Goal: Task Accomplishment & Management: Manage account settings

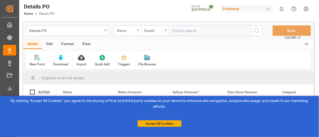
click at [177, 18] on div "Details PO Status Equals Save Ctrl/CMD + S Home Edit Format View New Form Downl…" at bounding box center [168, 132] width 299 height 228
click at [177, 127] on button "Accept All Cookies" at bounding box center [160, 124] width 44 height 7
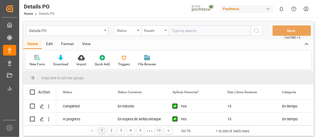
click at [308, 8] on html "Created by potrace 1.15, written by Peter Selinger 2001-2017 Created by potrace…" at bounding box center [159, 68] width 319 height 137
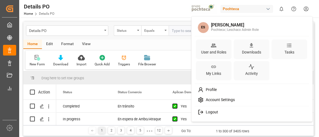
click at [225, 98] on span "Account Settings" at bounding box center [218, 100] width 31 height 5
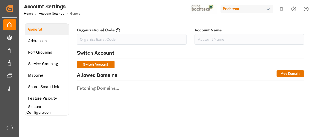
type input "Pochteca-RJ8V"
type input "Pochteca"
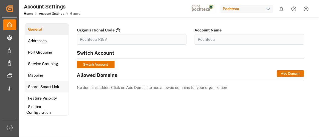
click at [47, 87] on span "Share - Smart Link" at bounding box center [43, 87] width 35 height 6
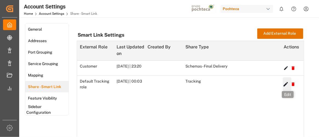
click at [286, 86] on icon "button" at bounding box center [286, 84] width 4 height 4
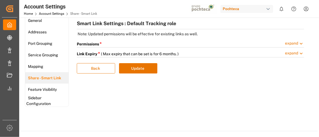
scroll to position [9, 0]
click at [295, 42] on span "expand" at bounding box center [294, 44] width 19 height 7
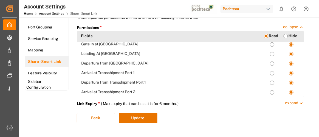
scroll to position [120, 0]
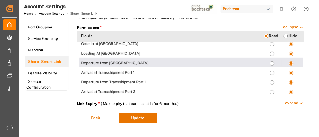
click at [270, 63] on Loading-read "radio" at bounding box center [272, 63] width 4 height 4
radio Loading-read "true"
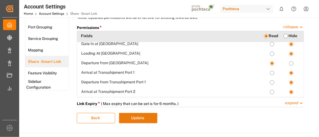
click at [147, 121] on button "Update" at bounding box center [138, 118] width 38 height 10
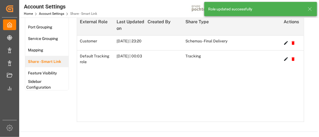
scroll to position [0, 0]
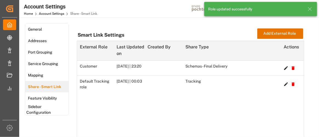
click at [310, 10] on icon at bounding box center [309, 9] width 7 height 7
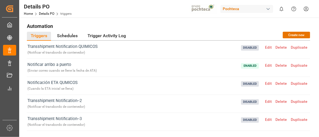
click at [263, 8] on div "Pochteca" at bounding box center [246, 9] width 53 height 8
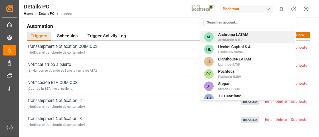
click at [239, 35] on span "Archroma LATAM" at bounding box center [233, 35] width 30 height 6
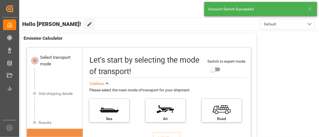
click at [310, 9] on icon at bounding box center [309, 9] width 7 height 7
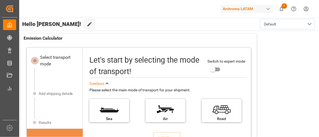
click at [305, 10] on html "Created by potrace 1.15, written by [PERSON_NAME] [DATE]-[DATE] Created by potr…" at bounding box center [159, 68] width 319 height 137
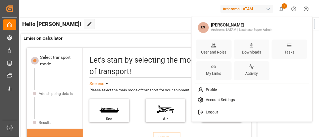
click at [213, 100] on span "Account Settings" at bounding box center [218, 100] width 31 height 5
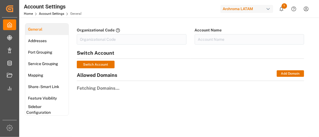
type input "ArchMexic-N1L7"
type input "Archroma LATAM"
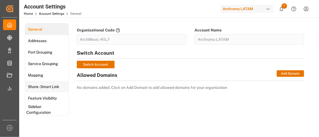
click at [39, 90] on div "Share - Smart Link" at bounding box center [43, 87] width 36 height 12
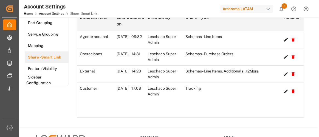
scroll to position [29, 0]
click at [285, 93] on icon "button" at bounding box center [286, 91] width 4 height 4
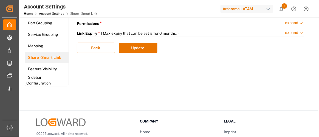
click at [293, 22] on span "expand" at bounding box center [294, 23] width 19 height 7
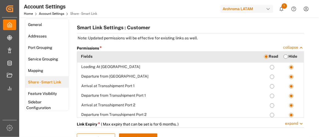
scroll to position [127, 0]
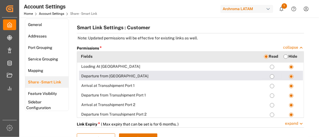
click at [271, 76] on Loading-read "radio" at bounding box center [272, 77] width 4 height 4
radio Loading-read "true"
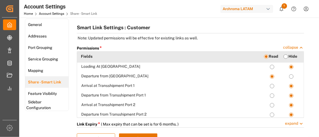
scroll to position [36, 0]
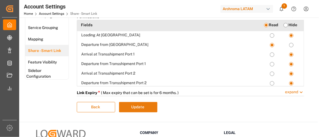
click at [146, 104] on button "Update" at bounding box center [138, 107] width 38 height 10
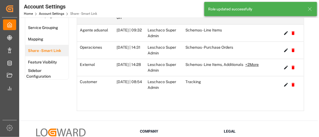
scroll to position [0, 0]
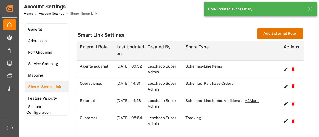
click at [310, 10] on icon at bounding box center [309, 9] width 7 height 7
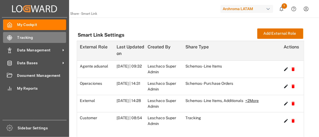
click at [24, 39] on span "Tracking" at bounding box center [41, 38] width 49 height 6
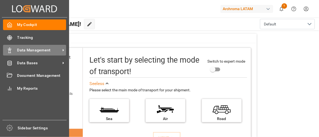
click at [31, 51] on span "Data Management" at bounding box center [38, 50] width 43 height 6
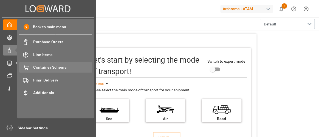
click at [59, 68] on span "Container Schema" at bounding box center [62, 68] width 59 height 6
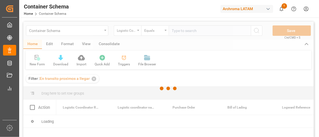
click at [93, 79] on div at bounding box center [168, 89] width 290 height 134
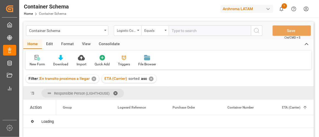
click at [93, 79] on div "✕" at bounding box center [94, 79] width 5 height 5
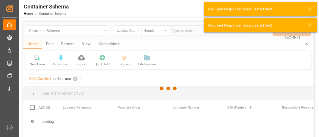
click at [75, 79] on div at bounding box center [168, 89] width 290 height 134
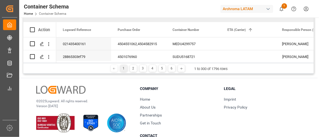
scroll to position [78, 0]
click at [48, 46] on icon "open menu" at bounding box center [49, 44] width 6 height 6
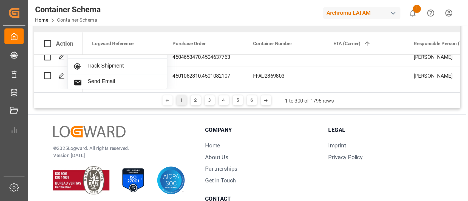
scroll to position [44, 0]
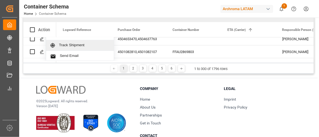
click at [76, 46] on span "Track Shipment" at bounding box center [84, 45] width 51 height 5
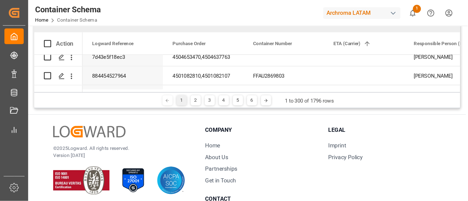
scroll to position [44, 0]
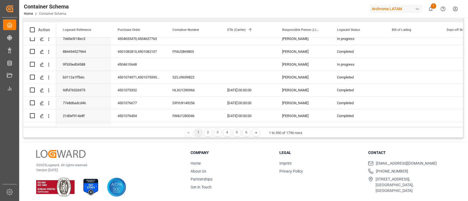
drag, startPoint x: 292, startPoint y: 1, endPoint x: 55, endPoint y: 113, distance: 262.1
click at [171, 137] on div "© 2025 Logward. All rights reserved. Version 1.1.86 Company Home About Us Partn…" at bounding box center [243, 174] width 448 height 62
click at [49, 103] on icon "open menu" at bounding box center [49, 104] width 6 height 6
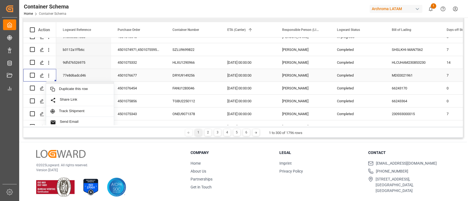
scroll to position [101, 0]
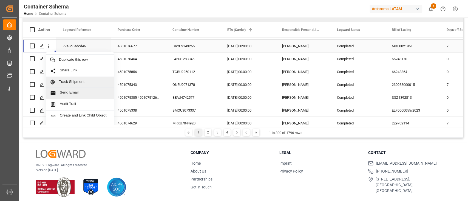
click at [66, 84] on div "Track Shipment" at bounding box center [80, 82] width 68 height 11
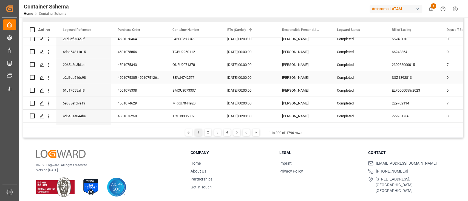
scroll to position [121, 0]
click at [48, 66] on icon "open menu" at bounding box center [49, 65] width 6 height 6
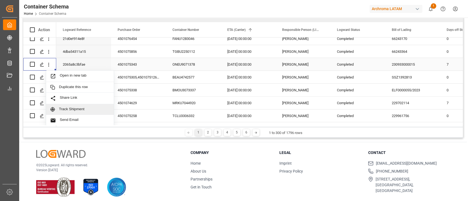
click at [76, 109] on span "Track Shipment" at bounding box center [84, 109] width 51 height 5
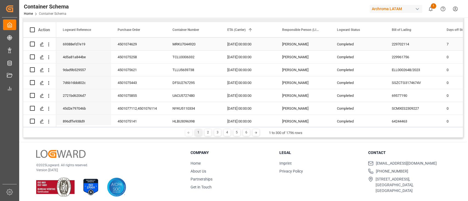
scroll to position [189, 0]
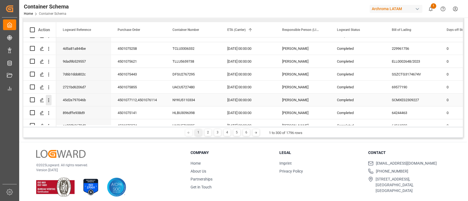
click at [49, 102] on icon "open menu" at bounding box center [49, 101] width 6 height 6
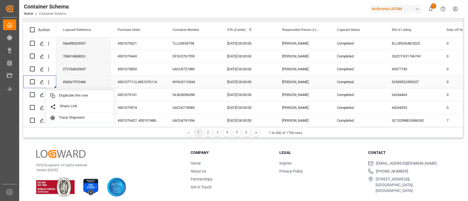
scroll to position [207, 0]
click at [83, 115] on span "Track Shipment" at bounding box center [84, 117] width 51 height 5
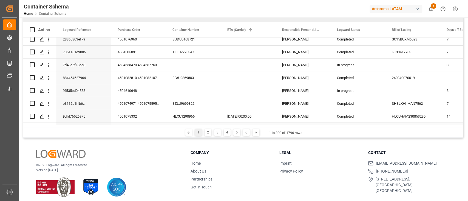
scroll to position [0, 0]
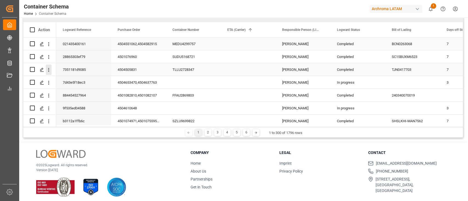
click at [48, 70] on icon "open menu" at bounding box center [49, 70] width 6 height 6
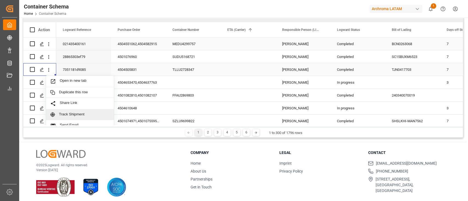
scroll to position [9, 0]
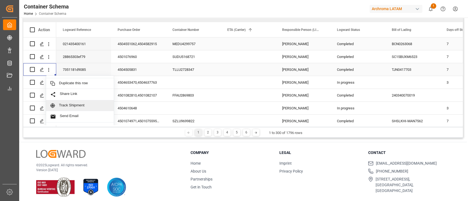
click at [76, 106] on span "Track Shipment" at bounding box center [84, 105] width 51 height 5
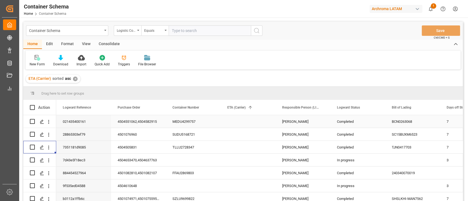
click at [319, 8] on div "Archroma LATAM" at bounding box center [395, 9] width 53 height 8
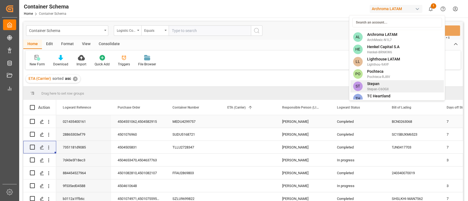
click at [319, 84] on div "ST Stepan Stepan-C6OGII" at bounding box center [396, 86] width 93 height 12
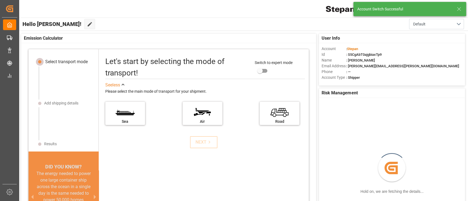
click at [319, 10] on line at bounding box center [458, 8] width 3 height 3
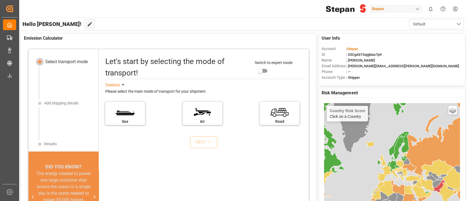
click at [319, 10] on html "Created by potrace 1.15, written by Peter Selinger 2001-2017 Created by potrace…" at bounding box center [234, 100] width 468 height 201
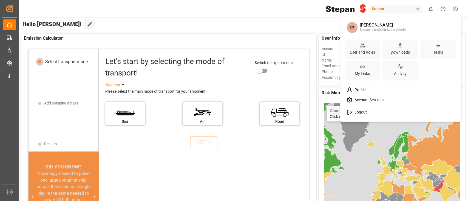
click at [319, 100] on span "Account Settings" at bounding box center [367, 100] width 31 height 5
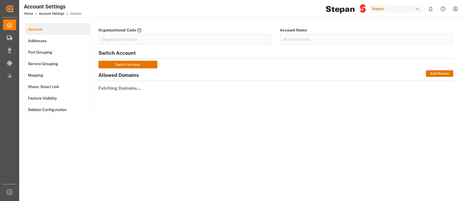
type input "Stepan-C6OGII"
type input "Stepan"
click at [48, 89] on span "Share - Smart Link" at bounding box center [43, 87] width 35 height 6
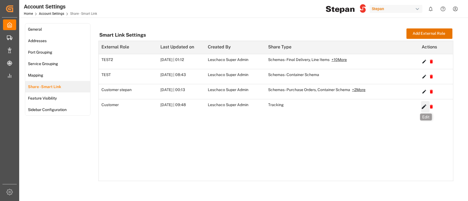
click at [319, 107] on icon "button" at bounding box center [424, 106] width 4 height 4
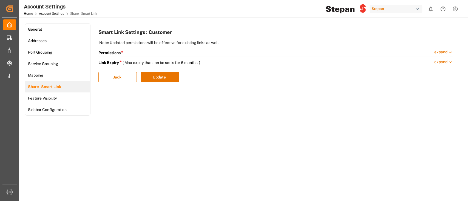
click at [319, 50] on span "expand" at bounding box center [443, 52] width 19 height 7
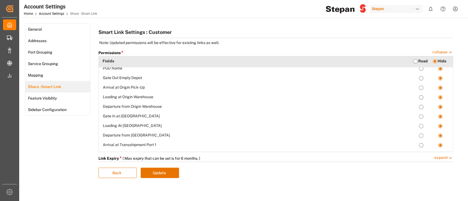
scroll to position [72, 0]
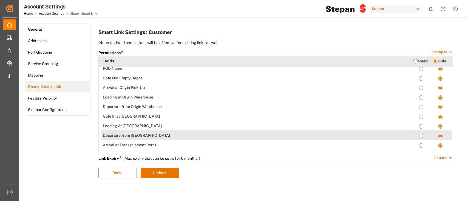
click at [319, 137] on Loading-read "radio" at bounding box center [421, 136] width 4 height 4
radio Loading-read "true"
radio input "false"
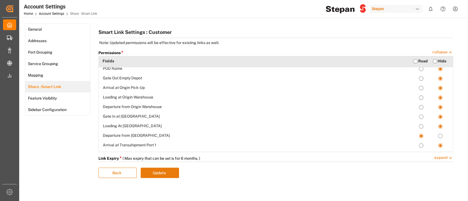
click at [156, 137] on button "Update" at bounding box center [160, 173] width 38 height 10
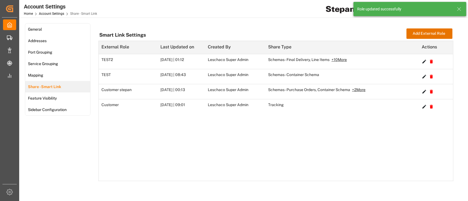
click at [319, 7] on icon at bounding box center [459, 9] width 7 height 7
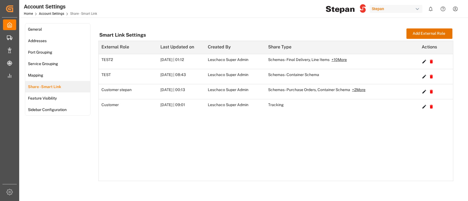
click at [319, 9] on div "Stepan" at bounding box center [395, 9] width 53 height 8
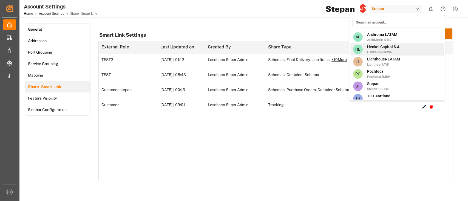
click at [319, 52] on span "Henkel-8RNKW6" at bounding box center [383, 52] width 32 height 5
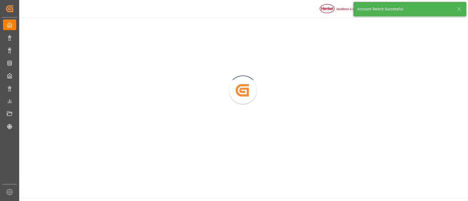
click at [319, 8] on icon at bounding box center [459, 9] width 7 height 7
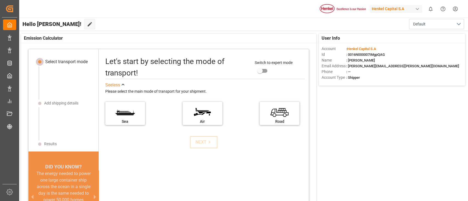
click at [319, 10] on html "Created by potrace 1.15, written by Peter Selinger 2001-2017 Created by potrace…" at bounding box center [234, 100] width 468 height 201
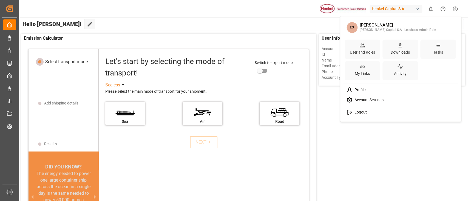
click at [319, 97] on div "Account Settings" at bounding box center [401, 100] width 112 height 10
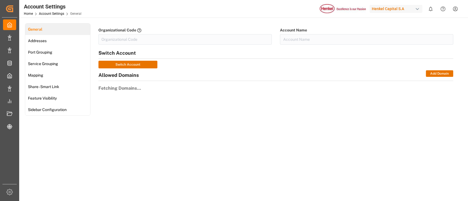
type input "Henkel-8RNKW6"
type input "Henkel Capital S.A"
click at [56, 89] on span "Share - Smart Link" at bounding box center [43, 87] width 35 height 6
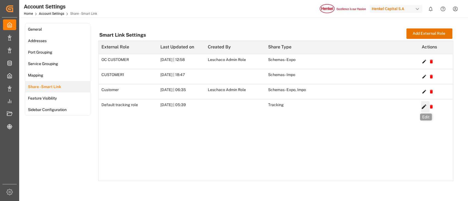
click at [319, 109] on icon "button" at bounding box center [424, 107] width 6 height 6
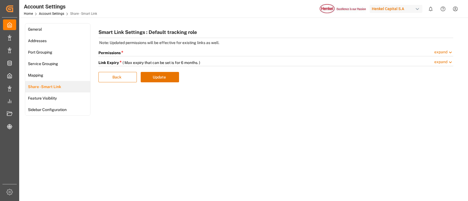
click at [319, 50] on span "expand" at bounding box center [443, 52] width 19 height 7
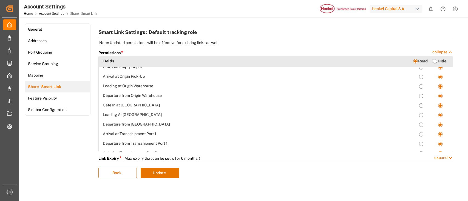
scroll to position [84, 0]
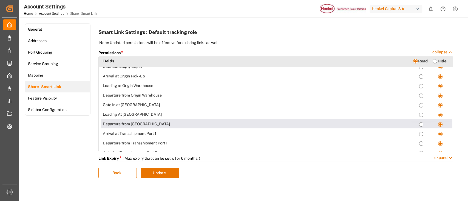
click at [319, 126] on Loading-read "radio" at bounding box center [421, 125] width 4 height 4
radio Loading-read "true"
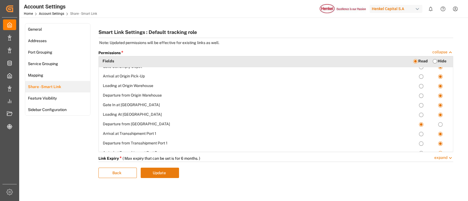
click at [170, 137] on button "Update" at bounding box center [160, 173] width 38 height 10
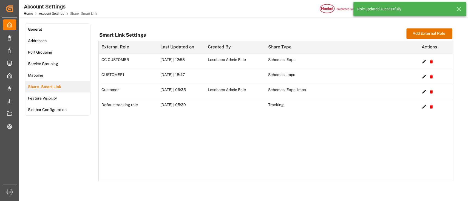
click at [319, 10] on icon at bounding box center [459, 9] width 7 height 7
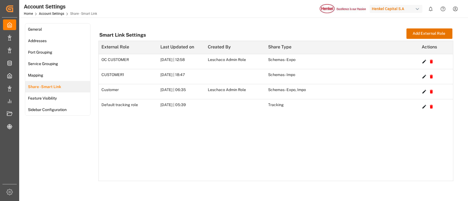
click at [319, 10] on div "button" at bounding box center [416, 8] width 5 height 5
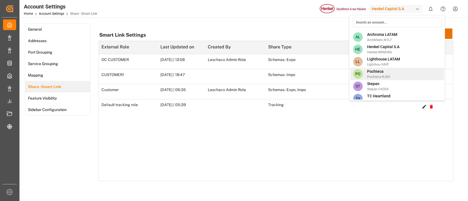
scroll to position [5, 0]
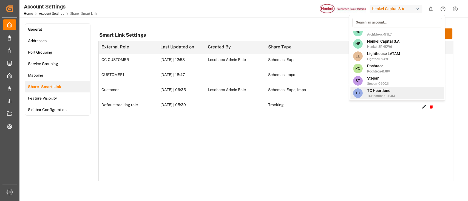
click at [319, 92] on div "TH TC Heartland TCHeartland-LF4M" at bounding box center [396, 93] width 93 height 12
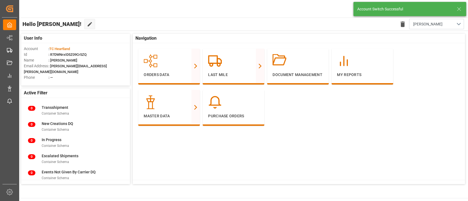
click at [319, 12] on icon at bounding box center [459, 9] width 7 height 7
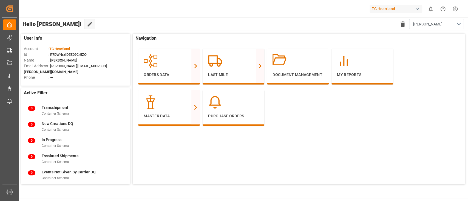
click at [319, 8] on html "Created by potrace 1.15, written by Peter Selinger 2001-2017 Created by potrace…" at bounding box center [234, 100] width 468 height 201
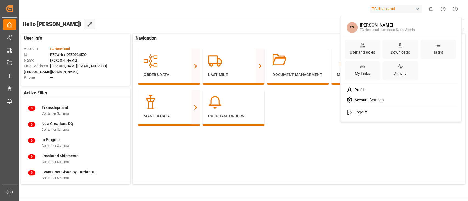
click at [319, 101] on span "Account Settings" at bounding box center [367, 100] width 31 height 5
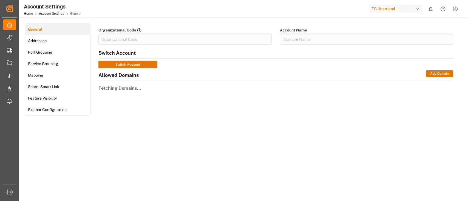
type input "TCHeartland-LF4M"
type input "TC Heartland"
click at [51, 88] on span "Share - Smart Link" at bounding box center [43, 87] width 35 height 6
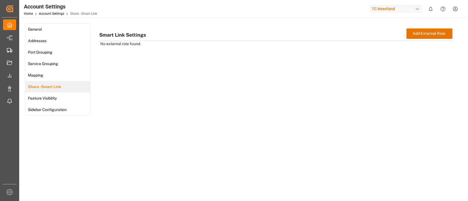
click at [319, 5] on div "TC Heartland" at bounding box center [395, 9] width 53 height 8
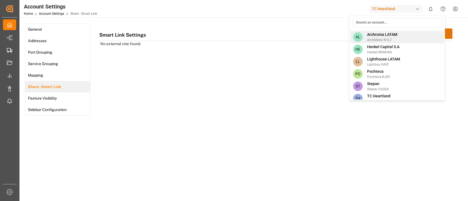
click at [319, 36] on span "Archroma LATAM" at bounding box center [382, 35] width 30 height 6
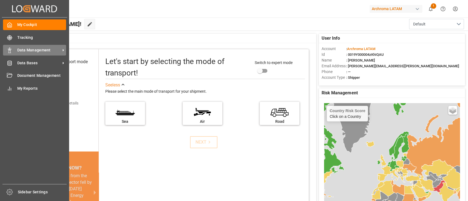
click at [35, 53] on span "Data Management" at bounding box center [38, 50] width 43 height 6
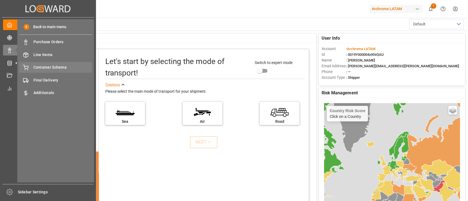
click at [68, 67] on span "Container Schema" at bounding box center [62, 68] width 59 height 6
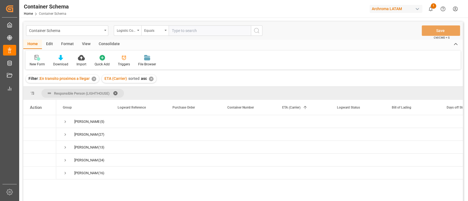
click at [51, 43] on div "Edit" at bounding box center [49, 44] width 15 height 9
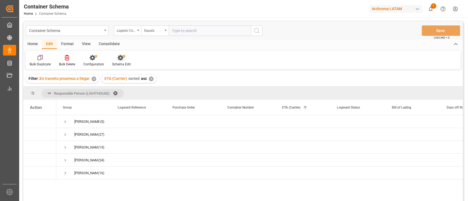
click at [120, 56] on icon at bounding box center [120, 57] width 5 height 5
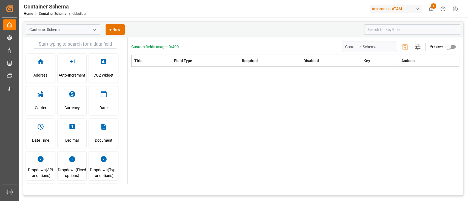
type input "Container Schema"
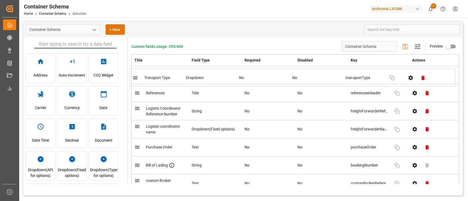
drag, startPoint x: 206, startPoint y: 97, endPoint x: 204, endPoint y: 81, distance: 16.1
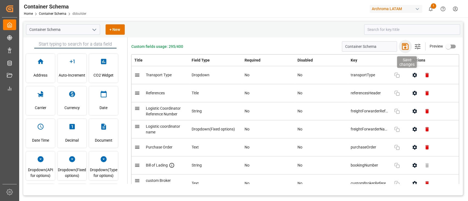
click at [319, 45] on icon "button" at bounding box center [405, 46] width 7 height 7
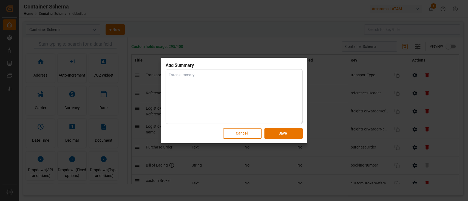
click at [257, 100] on textarea at bounding box center [234, 96] width 137 height 55
type textarea "Process Improvement"
click at [286, 134] on button "Save" at bounding box center [283, 134] width 38 height 10
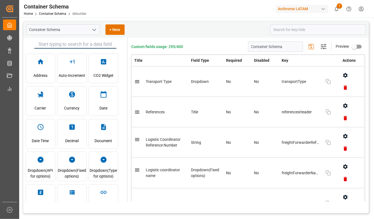
click at [319, 9] on button "1" at bounding box center [337, 9] width 12 height 12
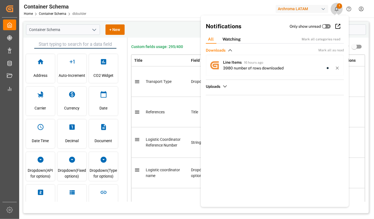
click at [319, 9] on button "1" at bounding box center [337, 9] width 12 height 12
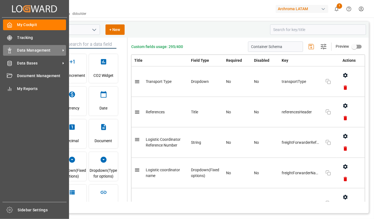
click at [18, 54] on div "Data Management Data Management" at bounding box center [34, 50] width 63 height 11
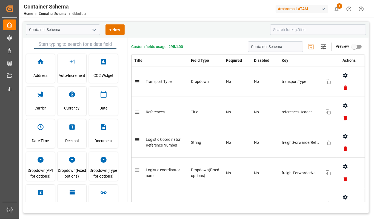
click at [172, 23] on div "Container Schema + New" at bounding box center [196, 30] width 346 height 16
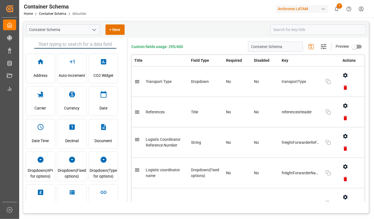
click at [299, 8] on div "Archroma LATAM" at bounding box center [302, 9] width 53 height 8
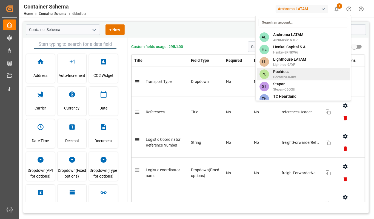
click at [287, 68] on div "PO Pochteca Pochteca-RJ8V" at bounding box center [303, 74] width 93 height 12
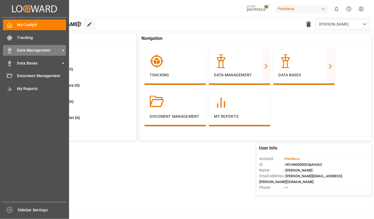
click at [41, 52] on span "Data Management" at bounding box center [38, 50] width 43 height 6
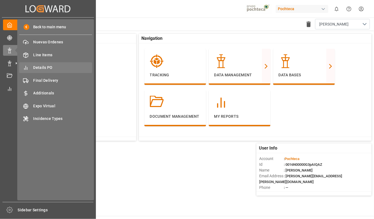
click at [56, 68] on span "Details PO" at bounding box center [62, 68] width 59 height 6
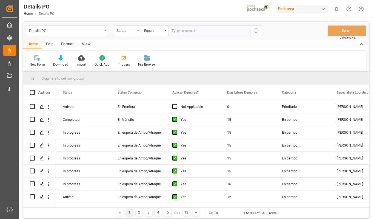
click at [47, 44] on div "Edit" at bounding box center [49, 44] width 15 height 9
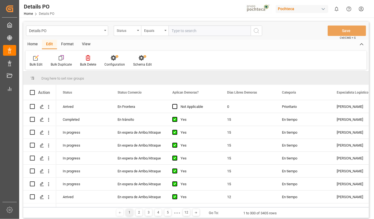
click at [31, 44] on div "Home" at bounding box center [32, 44] width 19 height 9
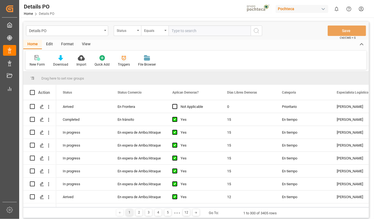
click at [124, 58] on icon at bounding box center [123, 57] width 5 height 5
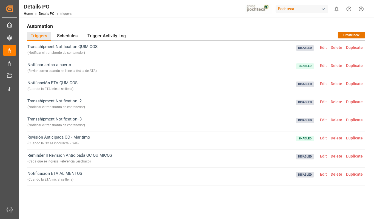
click at [104, 41] on div "Transshipment Notification QUIMICOS ( Notificar el transbordo de contenedor ) D…" at bounding box center [196, 50] width 339 height 18
click at [104, 39] on div "Trigger Activity Log" at bounding box center [107, 36] width 46 height 9
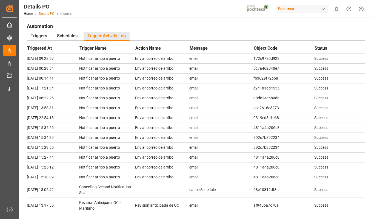
click at [52, 14] on link "Details PO" at bounding box center [46, 14] width 15 height 4
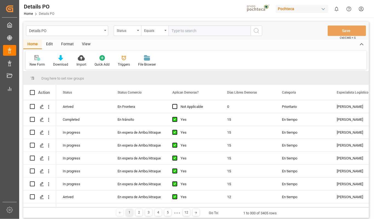
click at [123, 62] on div "Triggers" at bounding box center [124, 64] width 12 height 5
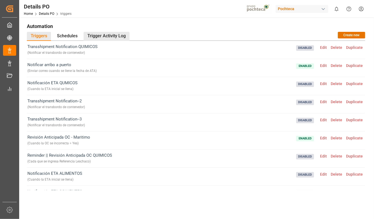
click at [118, 34] on div "Trigger Activity Log" at bounding box center [107, 36] width 46 height 9
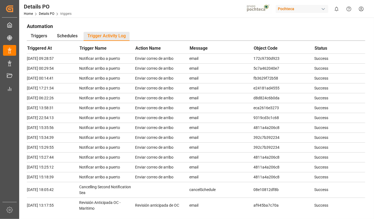
click at [263, 59] on td "172c9730d923" at bounding box center [284, 58] width 61 height 10
copy td "172c9730d923"
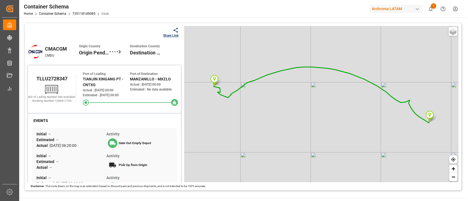
click at [173, 32] on icon at bounding box center [176, 30] width 6 height 6
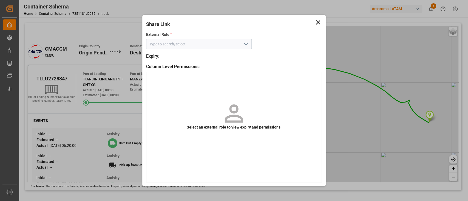
click at [244, 45] on icon "open menu" at bounding box center [246, 44] width 7 height 7
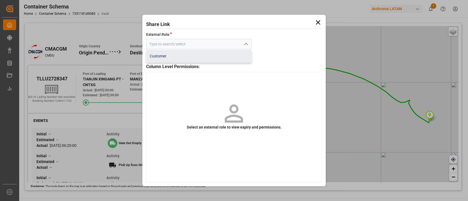
click at [204, 55] on div "Customer" at bounding box center [198, 56] width 105 height 12
type input "Customer"
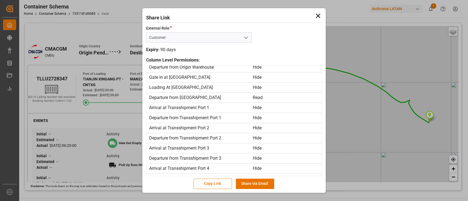
scroll to position [133, 0]
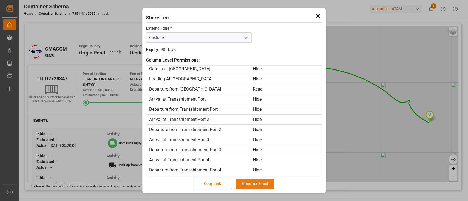
click at [263, 184] on button "Share via Email" at bounding box center [255, 184] width 38 height 10
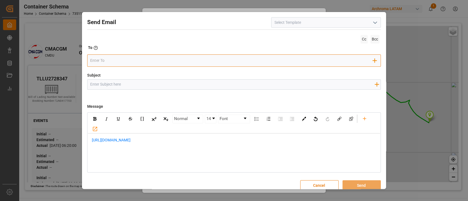
click at [190, 57] on input "email" at bounding box center [231, 61] width 283 height 8
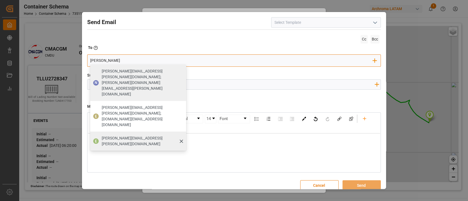
type input "elsie"
click at [122, 136] on span "elsie.sanchez@leschaco.com" at bounding box center [142, 142] width 81 height 12
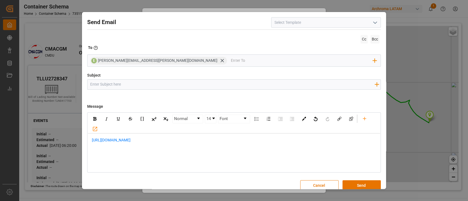
click at [274, 86] on input "Subject" at bounding box center [232, 85] width 290 height 10
type input "test"
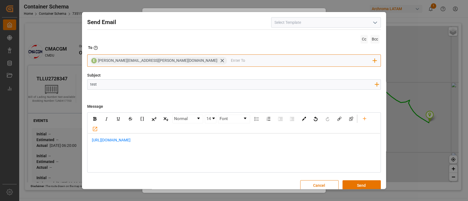
click at [257, 61] on input "email" at bounding box center [302, 61] width 142 height 8
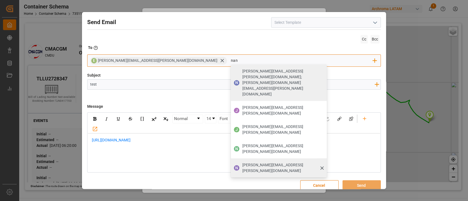
type input "nan"
click at [242, 163] on span "nancy.cervantes@leschaco.com" at bounding box center [282, 169] width 81 height 12
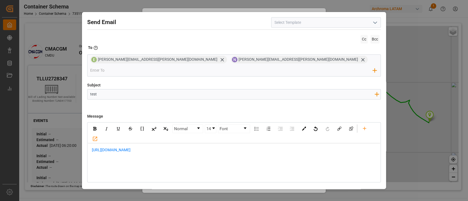
click at [355, 191] on button "Send" at bounding box center [361, 196] width 38 height 10
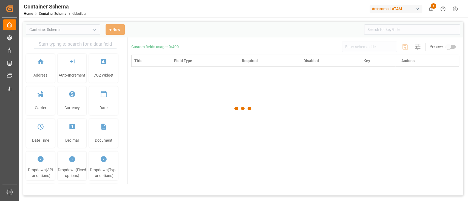
type input "Container Schema"
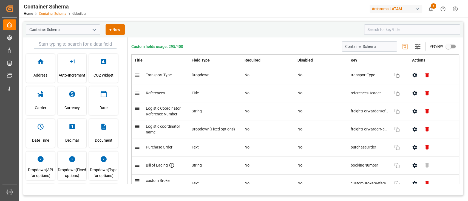
click at [52, 13] on link "Container Schema" at bounding box center [52, 14] width 27 height 4
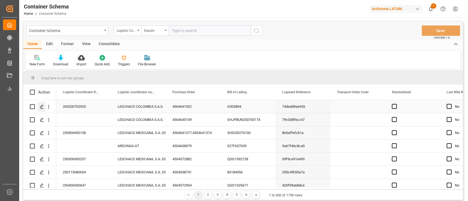
click at [43, 109] on icon "Press SPACE to select this row." at bounding box center [42, 107] width 4 height 4
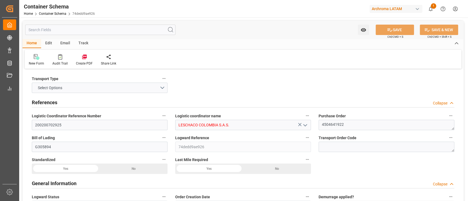
type input "0"
type input "3"
type input "1"
type input "25"
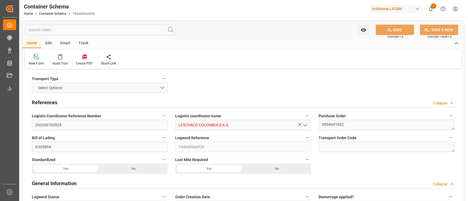
type input "26.7"
type input "DHL"
type input "DHL International GmbH"
type input "THBKK"
type input "COBOG"
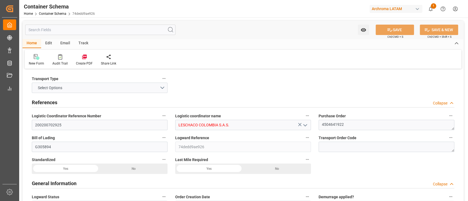
type input "COBOG"
type input "[DATE] 08:45"
type input "[DATE]"
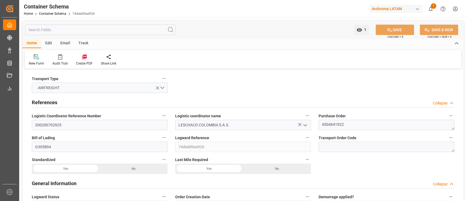
type input "[DATE] 12:00"
type input "[DATE] 00:00"
type input "[DATE] 08:45"
type input "[DATE] 00:00"
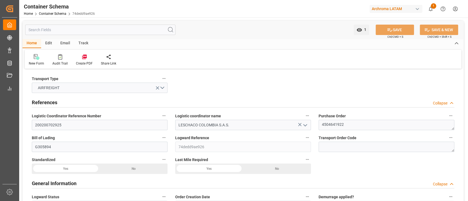
type input "[DATE] 08:45"
type input "[DATE] 00:00"
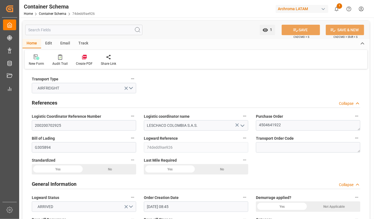
drag, startPoint x: 315, startPoint y: 1, endPoint x: 188, endPoint y: 37, distance: 131.6
click at [159, 39] on div "Home Edit Email Track" at bounding box center [195, 43] width 347 height 9
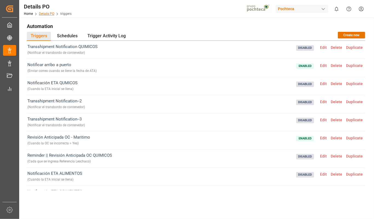
click at [52, 13] on link "Details PO" at bounding box center [46, 14] width 15 height 4
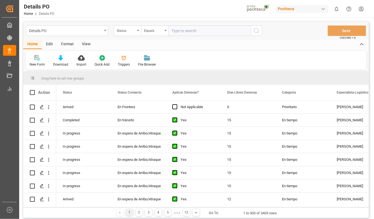
click at [136, 32] on div "Status" at bounding box center [127, 30] width 27 height 10
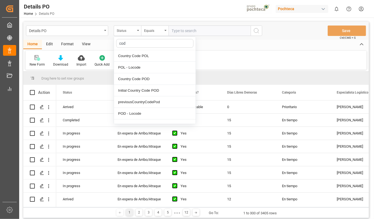
type input "code"
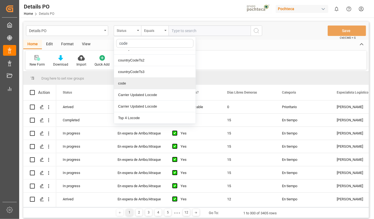
click at [149, 86] on div "code" at bounding box center [155, 84] width 82 height 12
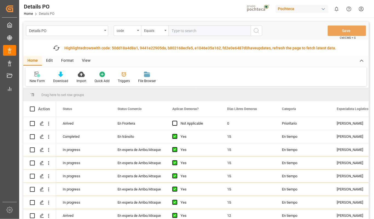
click at [181, 30] on input "text" at bounding box center [210, 30] width 82 height 10
paste input "172c9730d923"
type input "172c9730d923"
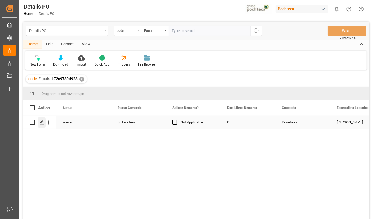
click at [41, 123] on polygon "Press SPACE to select this row." at bounding box center [41, 122] width 3 height 3
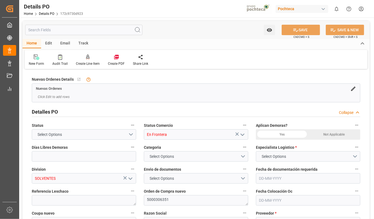
type input "0"
type input "20-08-2025"
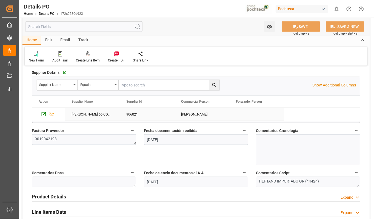
scroll to position [292, 0]
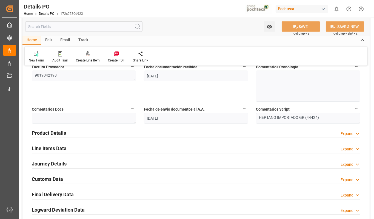
click at [76, 162] on div "Journey Details Expand" at bounding box center [196, 163] width 329 height 10
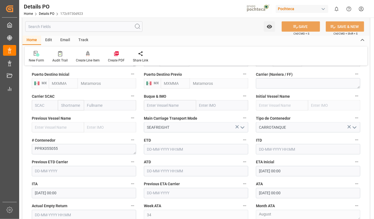
scroll to position [439, 0]
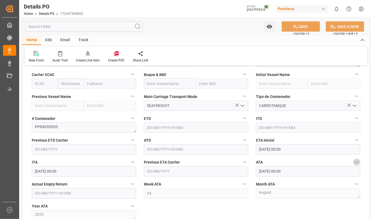
click at [360, 163] on button "ATA" at bounding box center [356, 161] width 7 height 7
click at [350, 163] on li "Audits" at bounding box center [347, 162] width 44 height 9
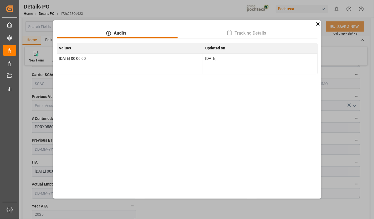
click at [319, 26] on icon at bounding box center [318, 24] width 6 height 6
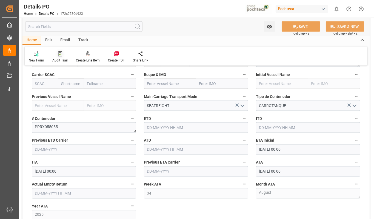
click at [66, 59] on div "Audit Trail" at bounding box center [59, 60] width 15 height 5
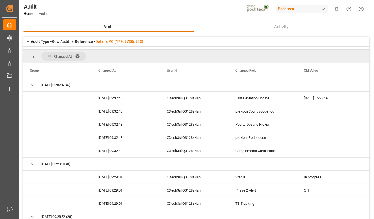
click at [78, 54] on span at bounding box center [79, 56] width 9 height 5
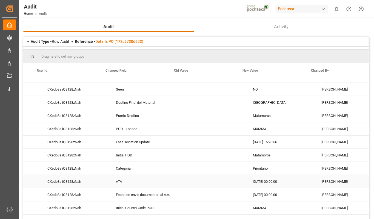
scroll to position [0, 51]
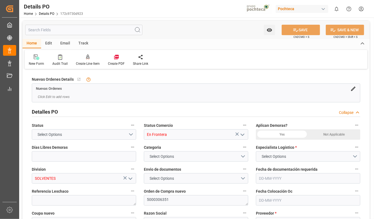
type input "0"
type input "[DATE]"
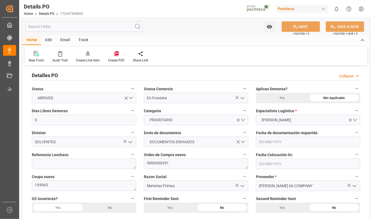
click at [246, 154] on icon "button" at bounding box center [245, 154] width 4 height 4
click at [246, 154] on icon at bounding box center [248, 154] width 5 height 5
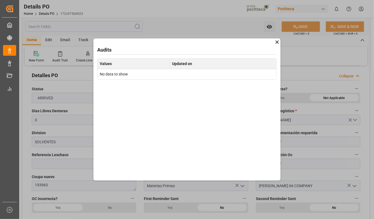
click at [277, 44] on icon at bounding box center [277, 42] width 6 height 6
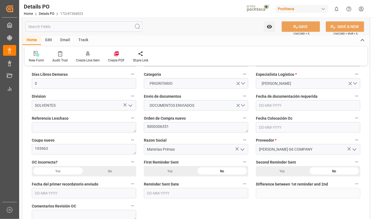
click at [244, 129] on textarea "5000306351" at bounding box center [196, 127] width 104 height 10
click at [245, 116] on icon "button" at bounding box center [245, 118] width 4 height 4
click at [252, 121] on li "Audits" at bounding box center [255, 117] width 28 height 9
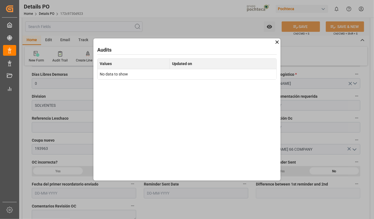
click at [277, 43] on icon at bounding box center [277, 42] width 6 height 6
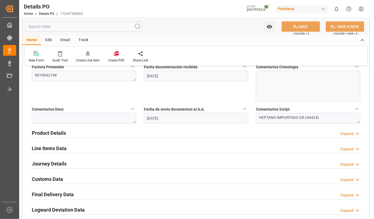
click at [179, 132] on div "Product Details Expand" at bounding box center [196, 132] width 329 height 10
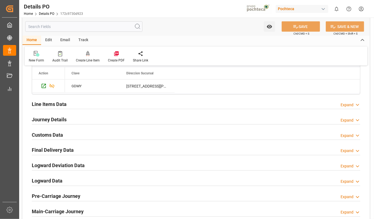
click at [168, 106] on div "Line Items Data Expand" at bounding box center [196, 103] width 329 height 10
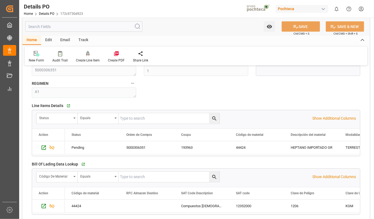
scroll to position [511, 0]
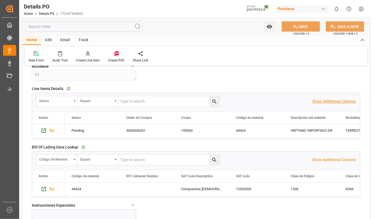
click at [337, 101] on p "Show Additional Columns" at bounding box center [334, 102] width 44 height 6
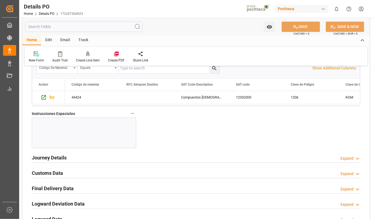
scroll to position [621, 0]
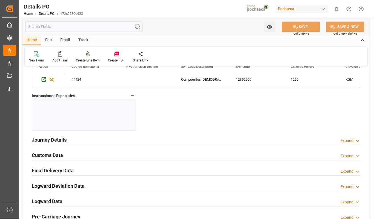
click at [204, 137] on div "Journey Details Expand" at bounding box center [196, 139] width 329 height 10
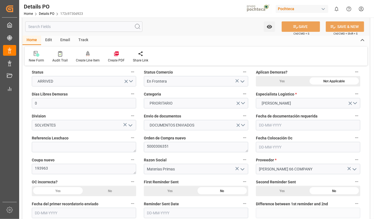
scroll to position [36, 0]
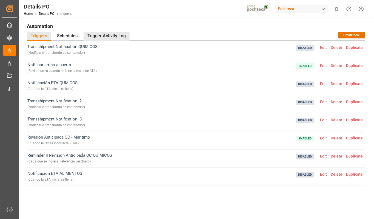
click at [122, 33] on div "Trigger Activity Log" at bounding box center [107, 36] width 46 height 9
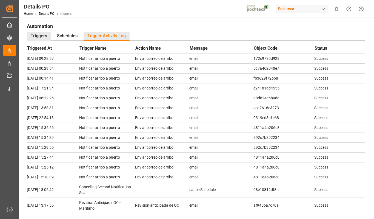
click at [45, 32] on div "Triggers" at bounding box center [39, 36] width 24 height 9
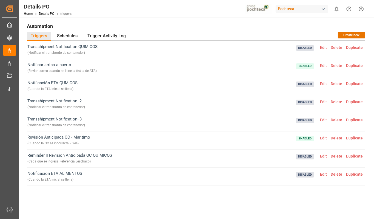
click at [323, 65] on span "Edit" at bounding box center [323, 65] width 11 height 4
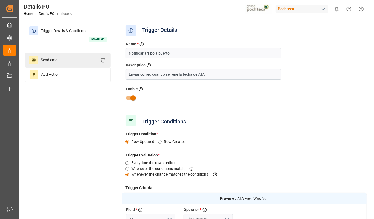
click at [57, 58] on span "Send email" at bounding box center [50, 60] width 24 height 9
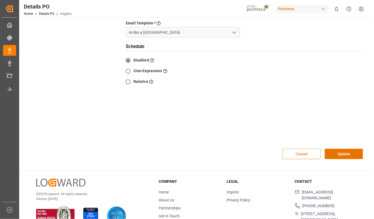
click at [304, 149] on button "Cancel" at bounding box center [302, 154] width 38 height 10
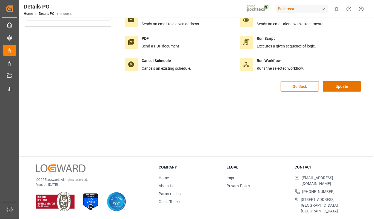
click at [315, 87] on button "Go Back" at bounding box center [300, 86] width 38 height 10
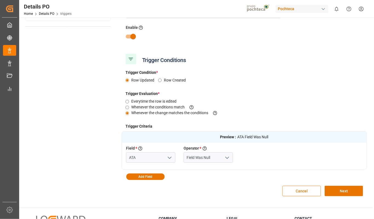
click at [296, 192] on button "Cancel" at bounding box center [302, 191] width 38 height 10
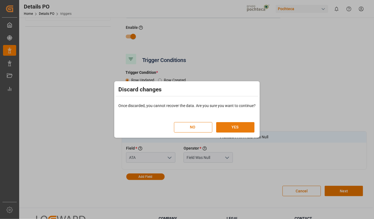
click at [225, 124] on button "YES" at bounding box center [235, 127] width 38 height 10
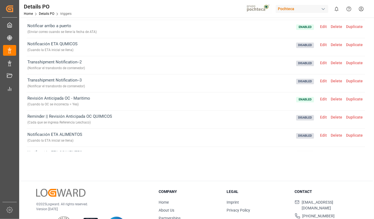
scroll to position [0, 0]
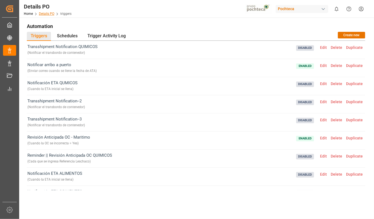
click at [49, 12] on link "Details PO" at bounding box center [46, 14] width 15 height 4
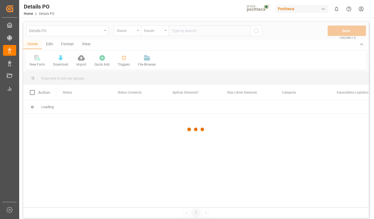
click at [48, 44] on div at bounding box center [196, 129] width 346 height 215
click at [48, 43] on div at bounding box center [196, 129] width 346 height 215
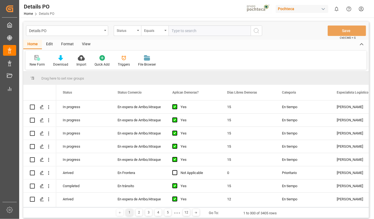
click at [48, 43] on div "Edit" at bounding box center [49, 44] width 15 height 9
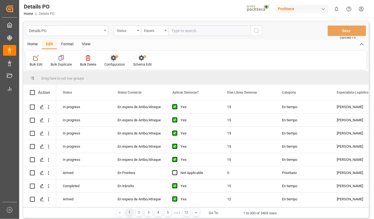
click at [115, 58] on icon at bounding box center [113, 57] width 5 height 5
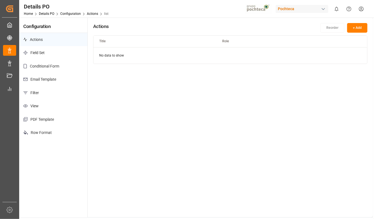
click at [53, 78] on p "Email Template" at bounding box center [53, 79] width 68 height 13
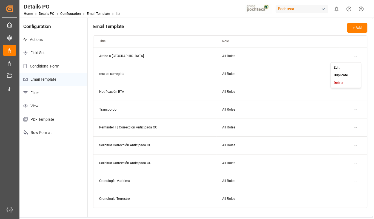
click at [353, 56] on html "Created by potrace 1.15, written by [PERSON_NAME] [DATE]-[DATE] Created by potr…" at bounding box center [187, 109] width 374 height 219
click at [345, 67] on div "Edit" at bounding box center [346, 67] width 28 height 8
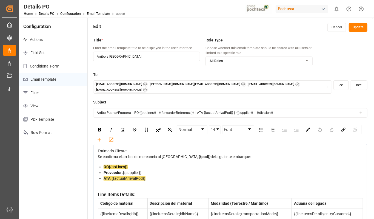
scroll to position [36, 0]
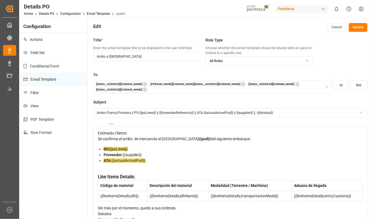
click at [132, 146] on div "OC {{poLines}}" at bounding box center [234, 149] width 260 height 6
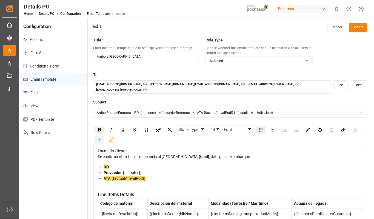
click at [96, 136] on div "rdw-toolbar" at bounding box center [100, 140] width 10 height 8
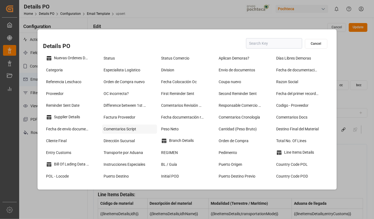
scroll to position [36, 0]
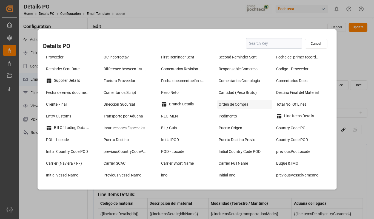
click at [239, 106] on div "Orden de Compra" at bounding box center [244, 104] width 55 height 9
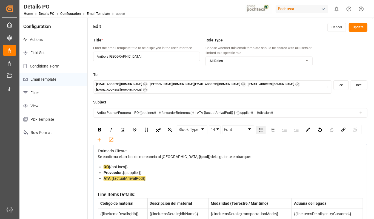
click at [135, 170] on div "OC {{poLines}}" at bounding box center [234, 167] width 260 height 6
click at [99, 137] on icon "rdw-toolbar" at bounding box center [99, 140] width 6 height 6
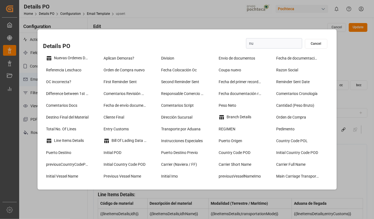
type input "nue"
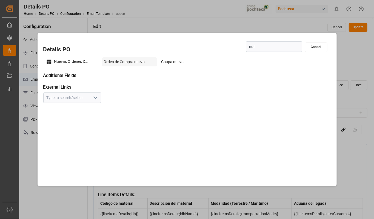
click at [140, 62] on div "Orden de Compra nuevo" at bounding box center [129, 61] width 55 height 9
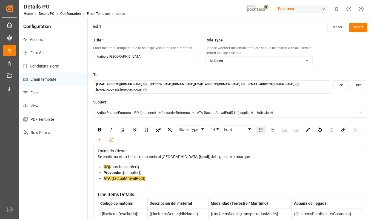
click at [155, 108] on input "Arribo Puerto/Frontera || PO {{poLines}} || {{forwarderReference}} || ATA {{act…" at bounding box center [230, 113] width 274 height 10
drag, startPoint x: 264, startPoint y: 109, endPoint x: 139, endPoint y: 112, distance: 125.0
click at [139, 112] on input "Arribo Puerto/Frontera || PO || {{forwarderReference}} || ATA {{actualArrivalPo…" at bounding box center [230, 113] width 274 height 10
click at [362, 111] on icon at bounding box center [361, 113] width 4 height 4
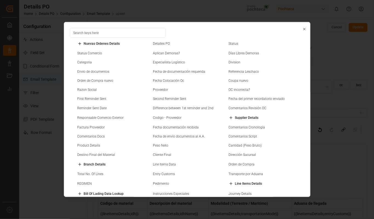
click at [100, 80] on small "Orden de Compra nuevo" at bounding box center [96, 80] width 36 height 3
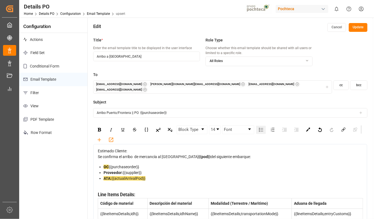
click at [178, 108] on input "Arribo Puerto/Frontera || PO {{purchaseorder}}" at bounding box center [230, 113] width 274 height 10
paste input "|| {{forwarderReference}} || ATA {{actualArrivalPod}} || {{supplier}} || {{divi…"
type input "Arribo Puerto/Frontera || PO {{purchaseorder}} || || {{forwarderReference}} || …"
click at [143, 170] on div "OC {{purchaseorder}}" at bounding box center [234, 167] width 260 height 6
drag, startPoint x: 143, startPoint y: 180, endPoint x: 108, endPoint y: 180, distance: 35.1
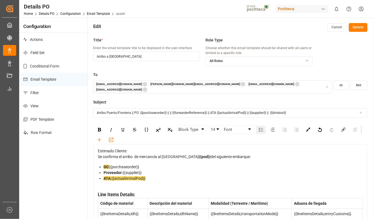
click at [108, 170] on div "OC {{purchaseorder}}" at bounding box center [234, 167] width 260 height 6
click at [309, 127] on img "rdw-color-picker" at bounding box center [308, 129] width 4 height 4
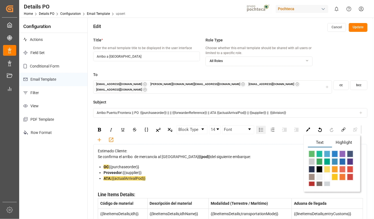
click at [344, 139] on span "Highlight" at bounding box center [344, 143] width 24 height 8
click at [334, 166] on span "rdw-color-picker" at bounding box center [335, 169] width 6 height 7
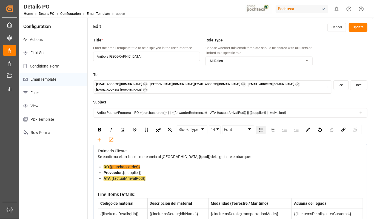
click at [236, 175] on div "Proveedor: {{supplier}}" at bounding box center [234, 173] width 260 height 6
drag, startPoint x: 143, startPoint y: 178, endPoint x: 108, endPoint y: 179, distance: 35.1
click at [108, 170] on div "OC {{purchaseorder}}" at bounding box center [234, 167] width 260 height 6
click at [307, 127] on img "rdw-color-picker" at bounding box center [308, 129] width 4 height 4
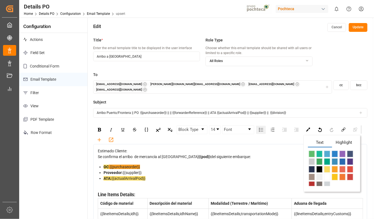
click at [340, 140] on span "Highlight" at bounding box center [344, 143] width 24 height 8
click at [328, 166] on span "rdw-color-picker" at bounding box center [327, 169] width 6 height 7
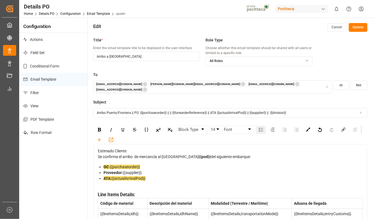
click at [249, 175] on div "Proveedor: {{supplier}}" at bounding box center [234, 173] width 260 height 6
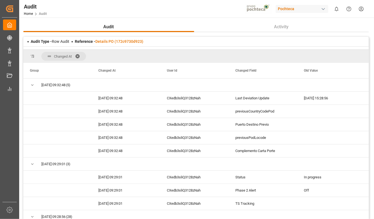
click at [78, 56] on span at bounding box center [79, 56] width 9 height 5
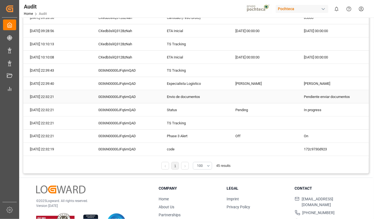
scroll to position [89, 0]
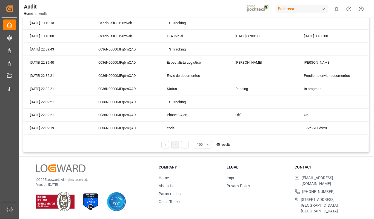
click at [207, 145] on button "100" at bounding box center [202, 145] width 19 height 8
drag, startPoint x: 183, startPoint y: 153, endPoint x: 185, endPoint y: 149, distance: 5.1
click at [183, 155] on div "Audit Activity Audit Type - Row Audit Reference - Details PO (172c9730d923) Dra…" at bounding box center [196, 74] width 354 height 293
click at [186, 146] on link at bounding box center [184, 145] width 7 height 8
click at [256, 146] on div "1 100 45 results" at bounding box center [196, 147] width 346 height 12
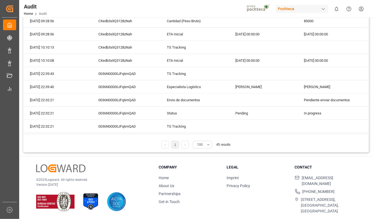
scroll to position [411, 0]
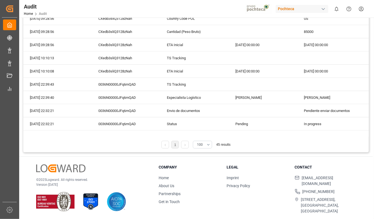
click at [263, 141] on div "1 100 45 results" at bounding box center [196, 147] width 346 height 12
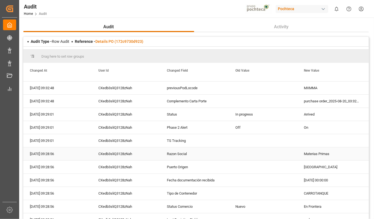
scroll to position [73, 0]
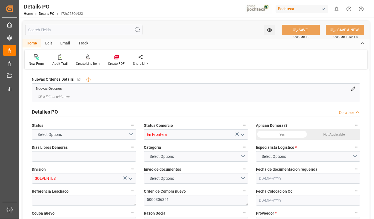
type input "0"
type input "[DATE]"
click at [47, 42] on div "Edit" at bounding box center [48, 43] width 15 height 9
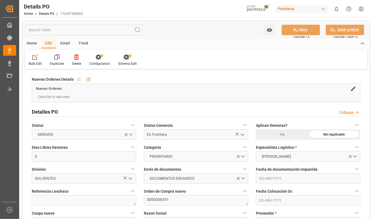
click at [122, 57] on div at bounding box center [127, 57] width 19 height 6
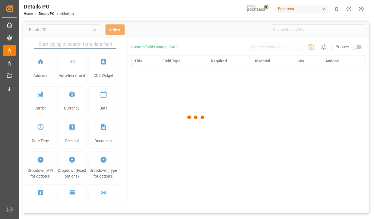
type input "Details PO"
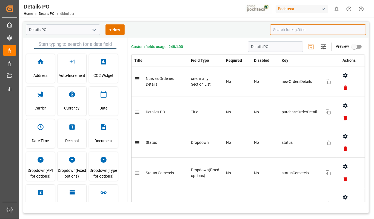
click at [311, 31] on input at bounding box center [318, 29] width 96 height 10
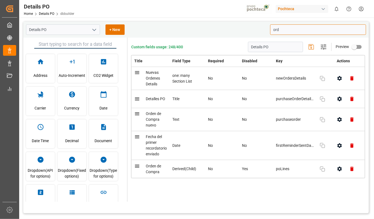
type input "ord"
click at [205, 193] on div "Title Field Type Required Disabled Key Actions Nuevas Ordenes Details one: many…" at bounding box center [248, 126] width 234 height 142
click at [339, 171] on icon "button" at bounding box center [339, 168] width 4 height 5
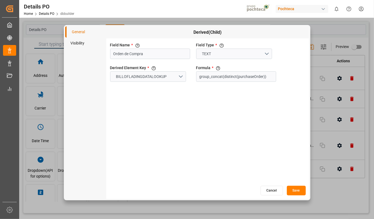
click at [87, 44] on li "Visibility" at bounding box center [85, 43] width 41 height 11
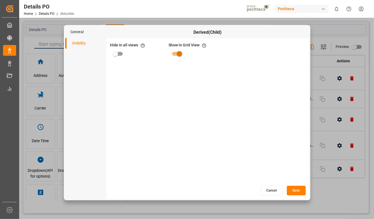
click at [84, 32] on li "General" at bounding box center [85, 31] width 41 height 11
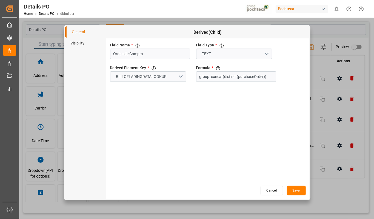
click at [274, 188] on button "Cancel" at bounding box center [272, 191] width 22 height 10
